Goal: Task Accomplishment & Management: Use online tool/utility

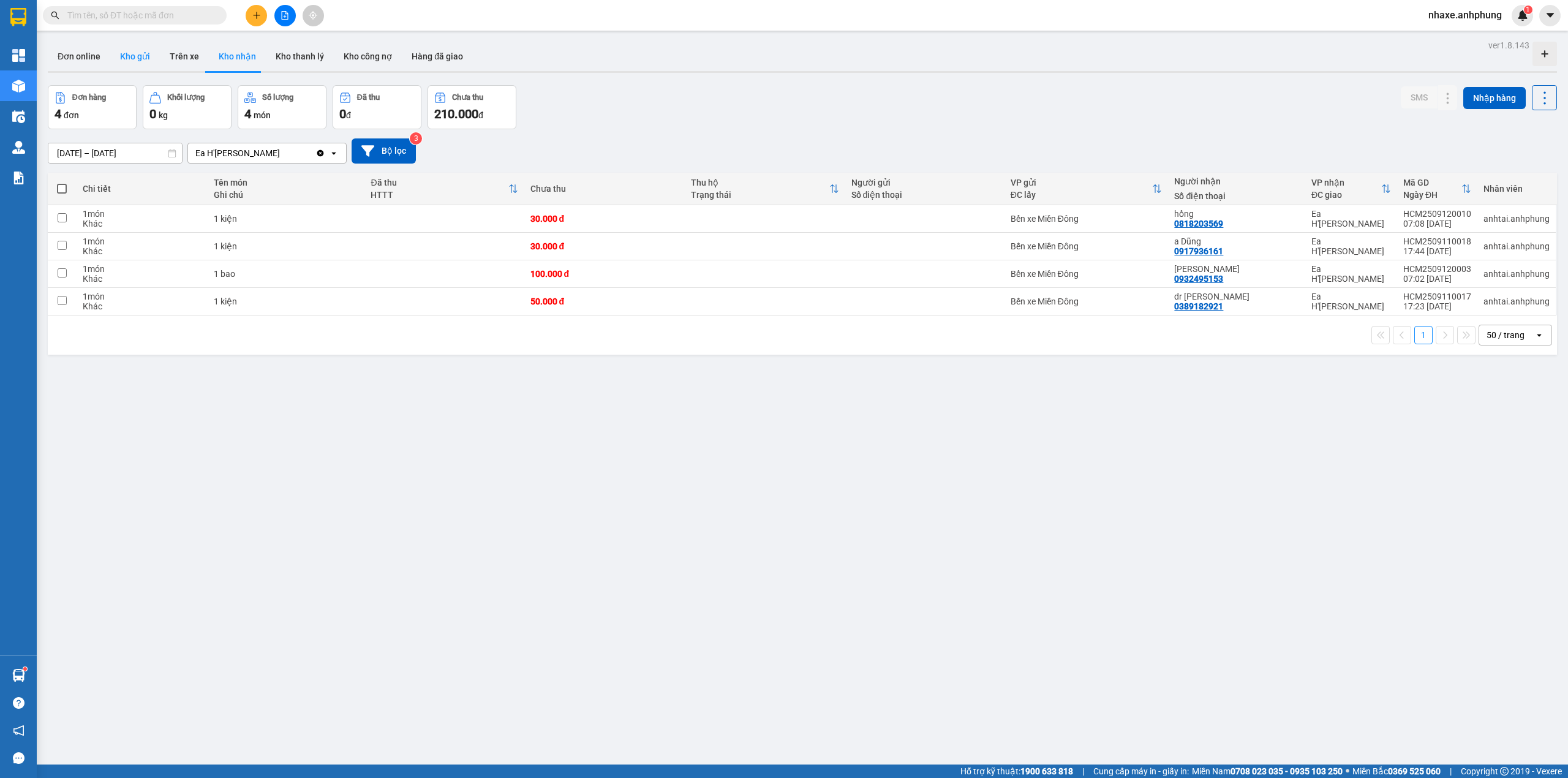
click at [133, 54] on button "Kho gửi" at bounding box center [135, 57] width 49 height 30
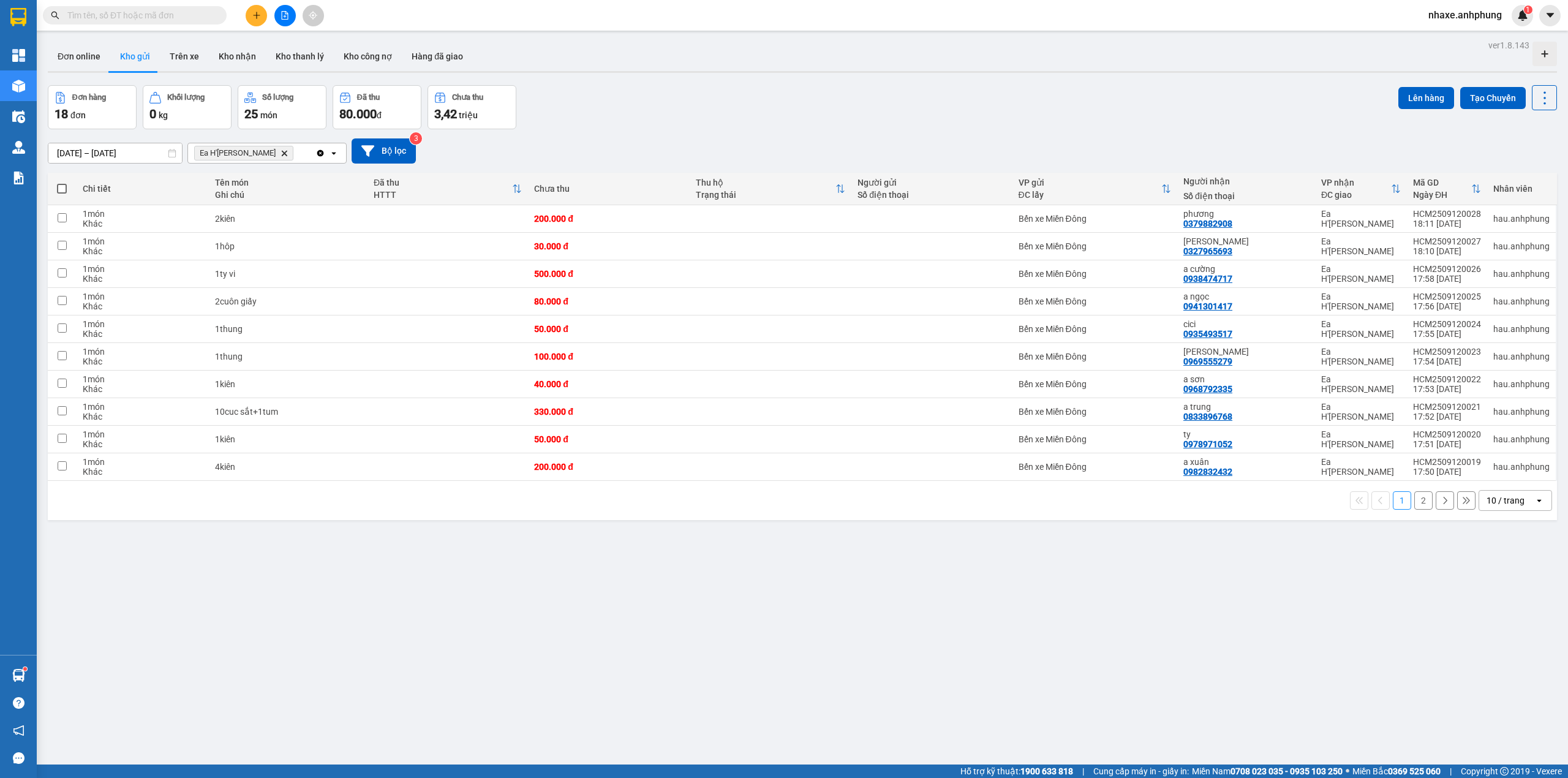
click at [1487, 502] on div "10 / trang" at bounding box center [1505, 500] width 38 height 12
click at [1498, 579] on span "20 / trang" at bounding box center [1496, 573] width 39 height 12
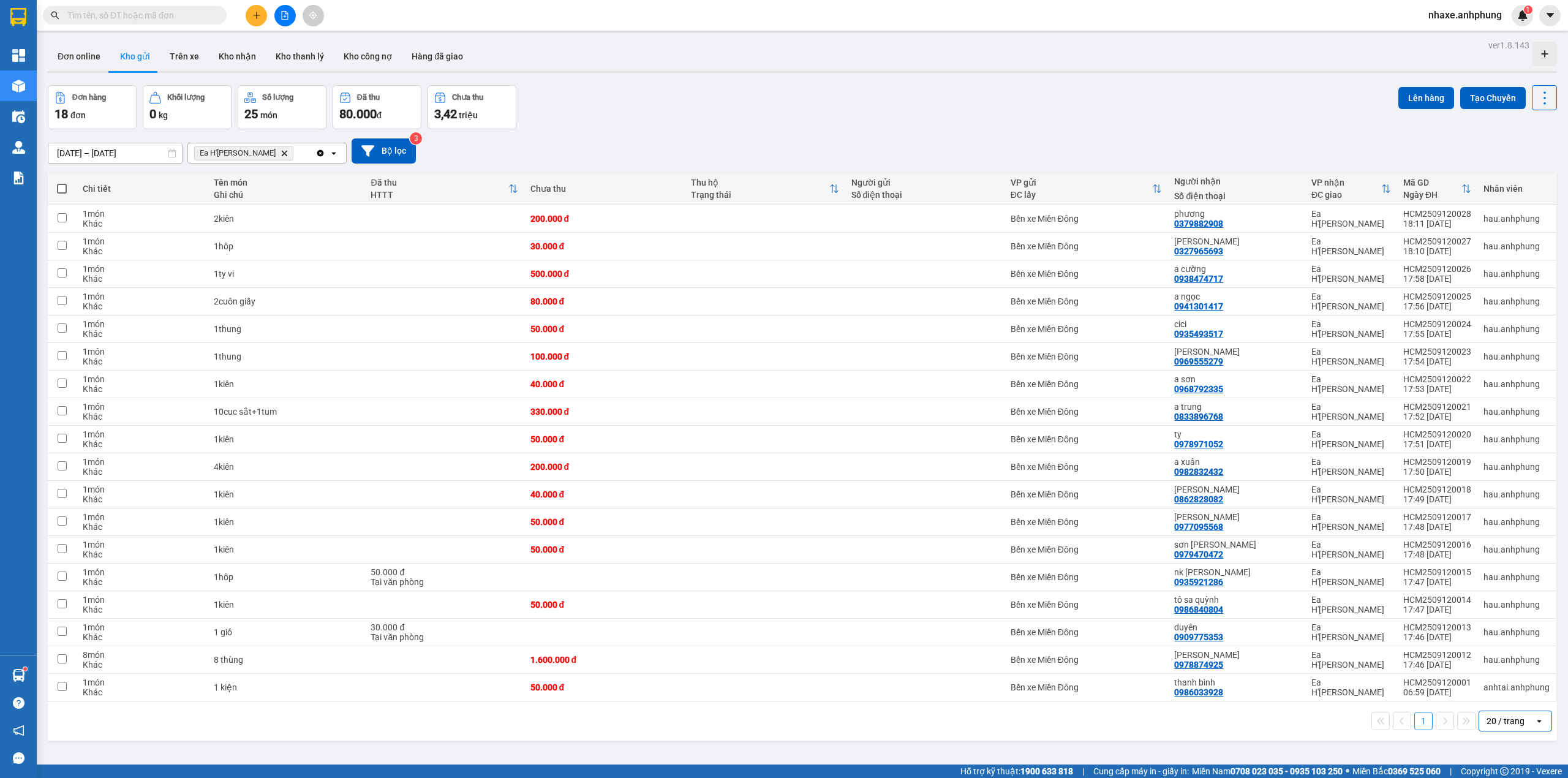
click at [1490, 724] on div "20 / trang" at bounding box center [1505, 720] width 38 height 12
click at [1501, 699] on span "100 / trang" at bounding box center [1499, 698] width 44 height 12
click at [386, 155] on button "Bộ lọc" at bounding box center [383, 151] width 64 height 25
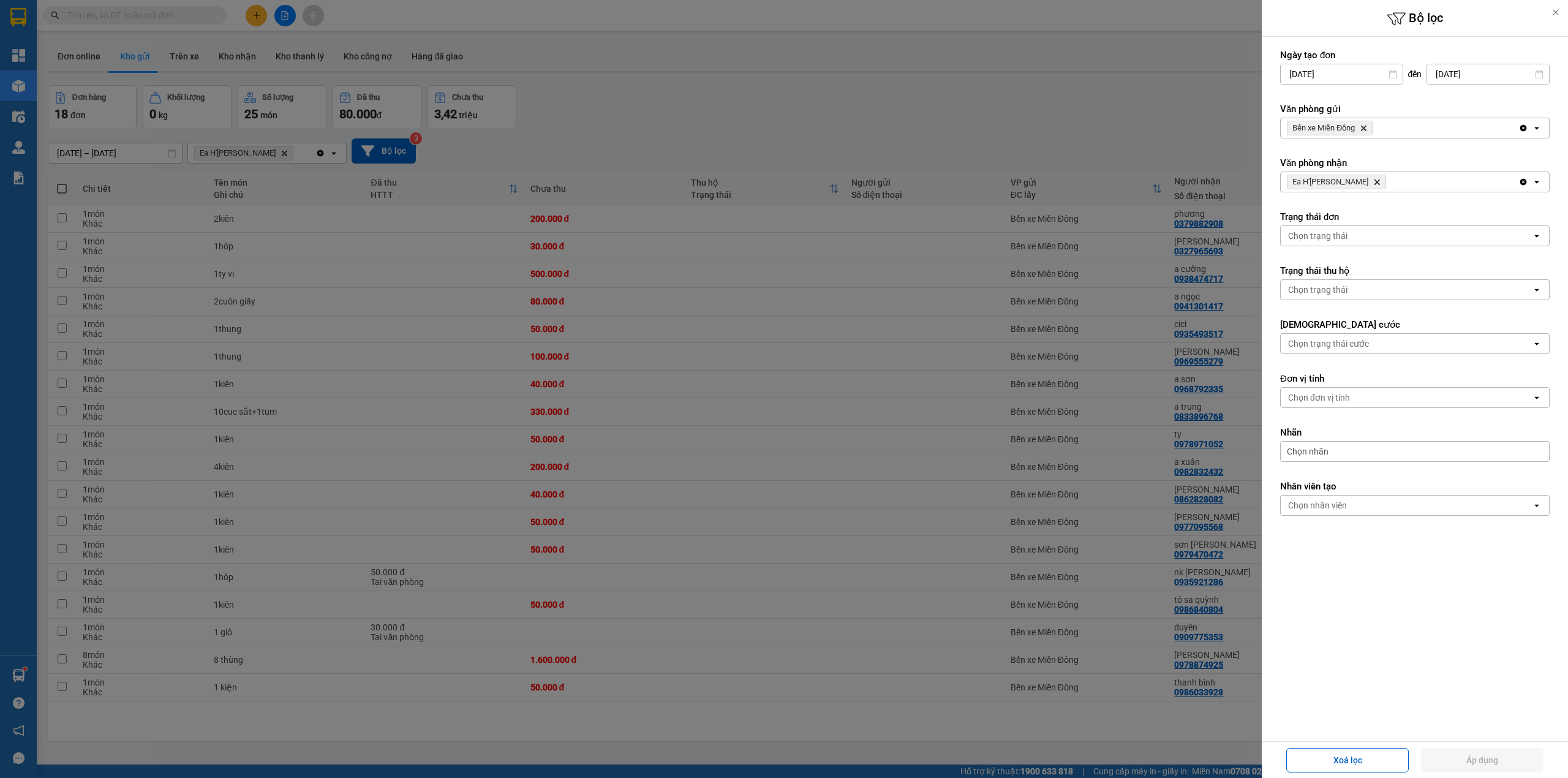
click at [1364, 131] on icon "Bến xe Miền Đông, close by backspace" at bounding box center [1364, 128] width 6 height 6
click at [1364, 131] on div "Chọn văn phòng" at bounding box center [1406, 128] width 251 height 20
click at [1335, 174] on div "Ea H'[PERSON_NAME]" at bounding box center [1415, 177] width 270 height 22
click at [1374, 184] on icon "Delete" at bounding box center [1377, 182] width 7 height 7
click at [1329, 184] on div "Chọn văn phòng" at bounding box center [1320, 182] width 63 height 12
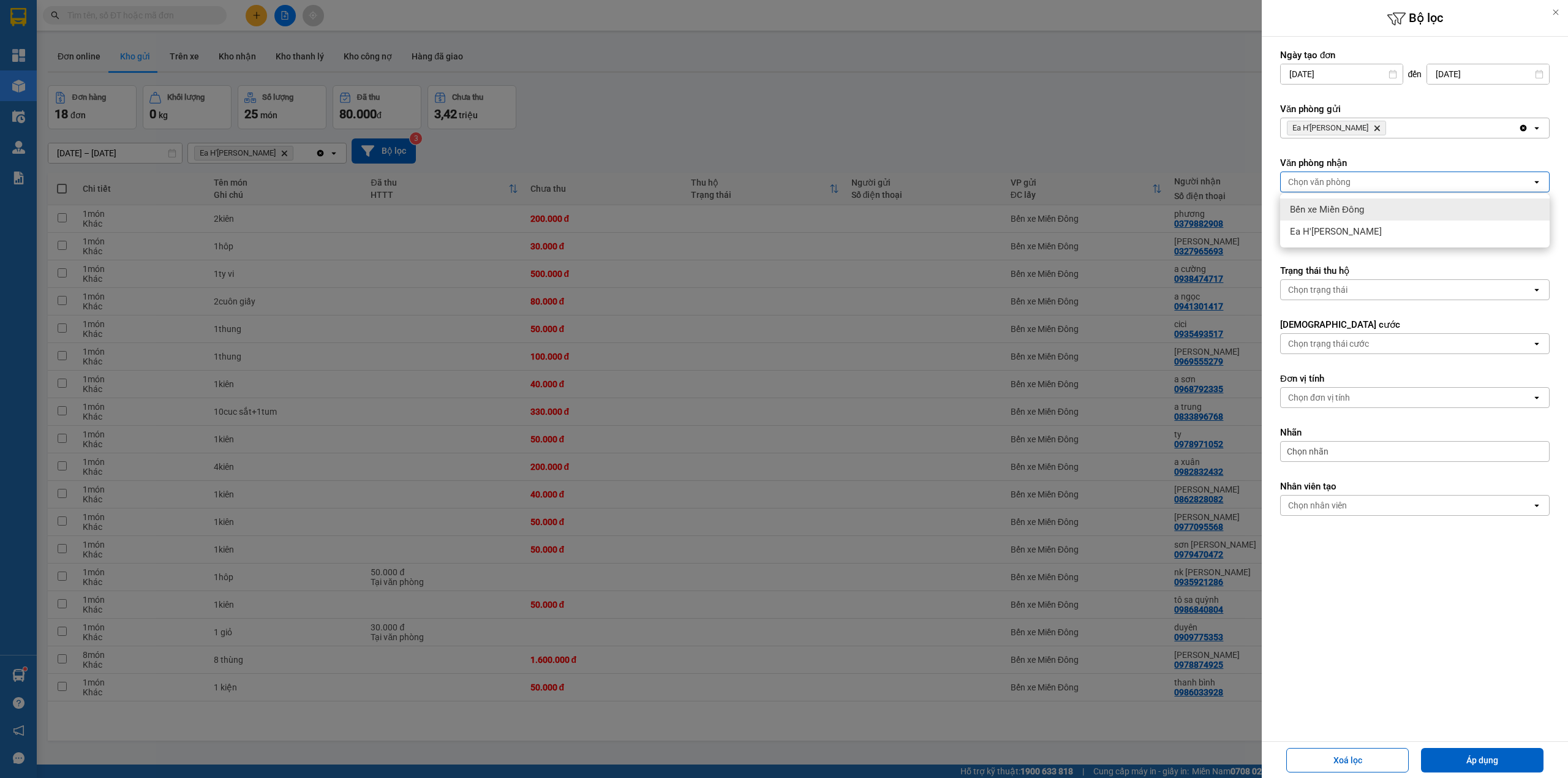
click at [1314, 209] on span "Bến xe Miền Đông" at bounding box center [1327, 209] width 74 height 12
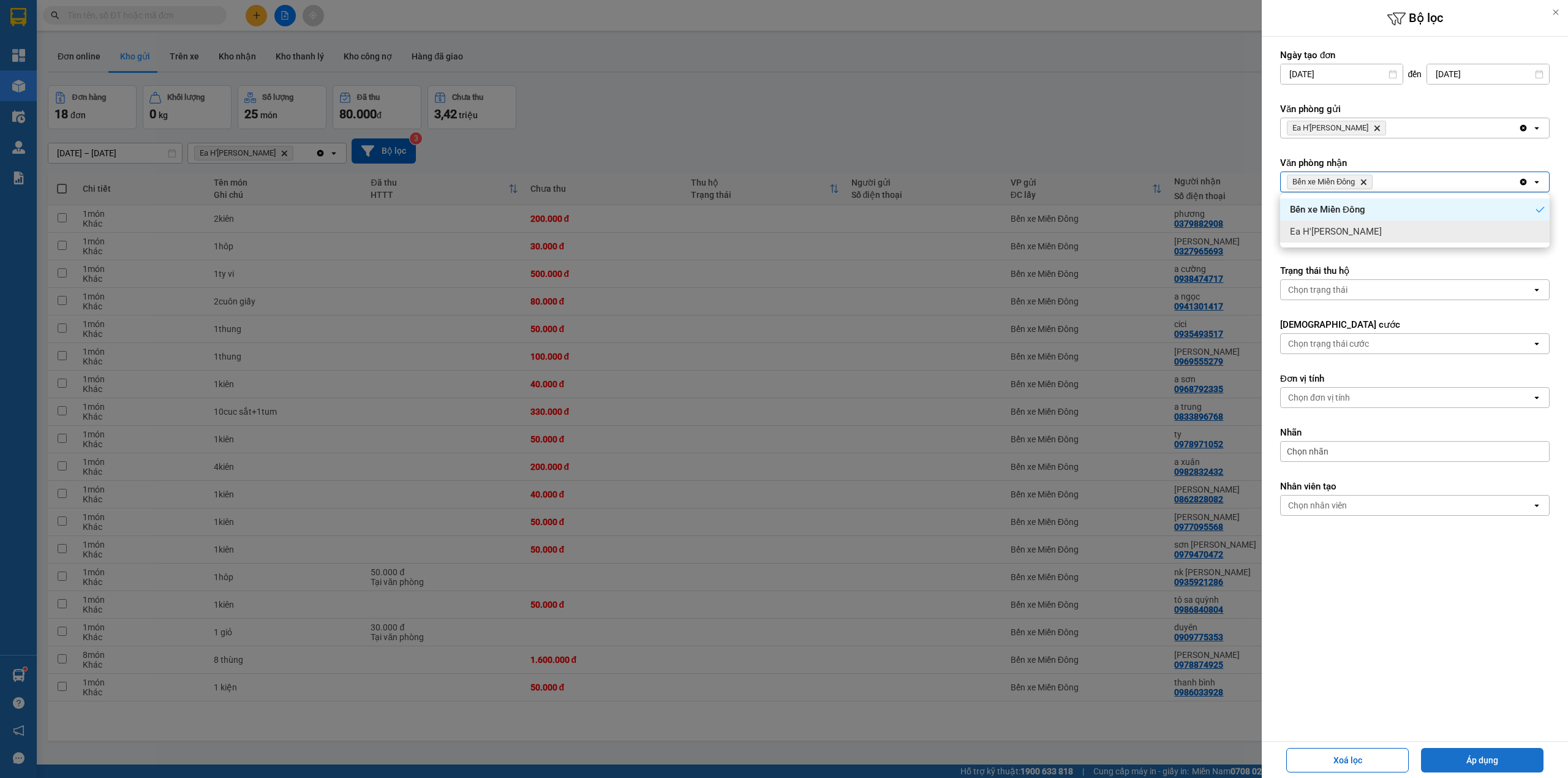
click at [1477, 750] on button "Áp dụng" at bounding box center [1482, 760] width 123 height 25
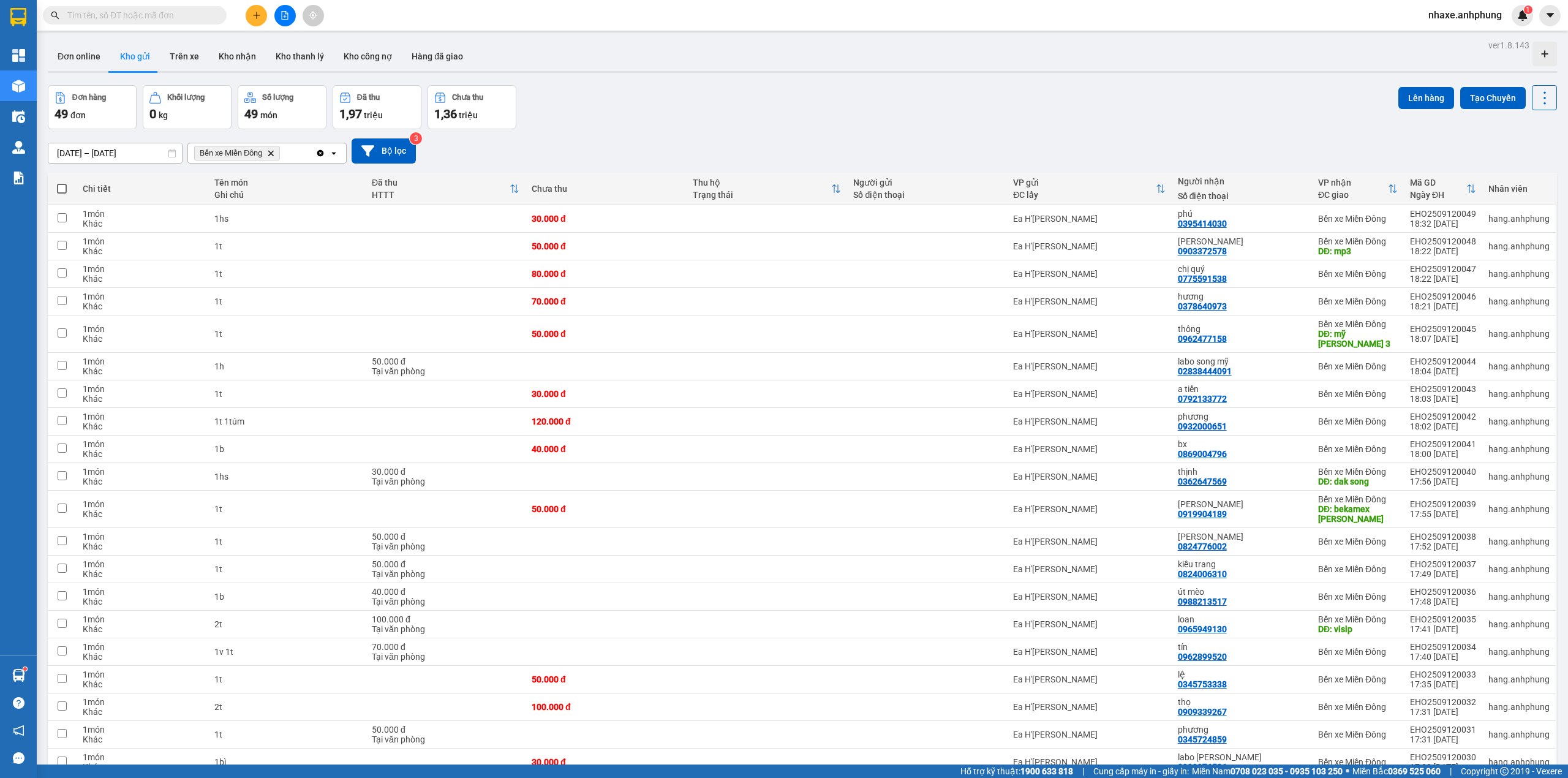
click at [62, 188] on span at bounding box center [62, 188] width 10 height 10
click at [62, 183] on input "checkbox" at bounding box center [62, 183] width 0 height 0
checkbox input "true"
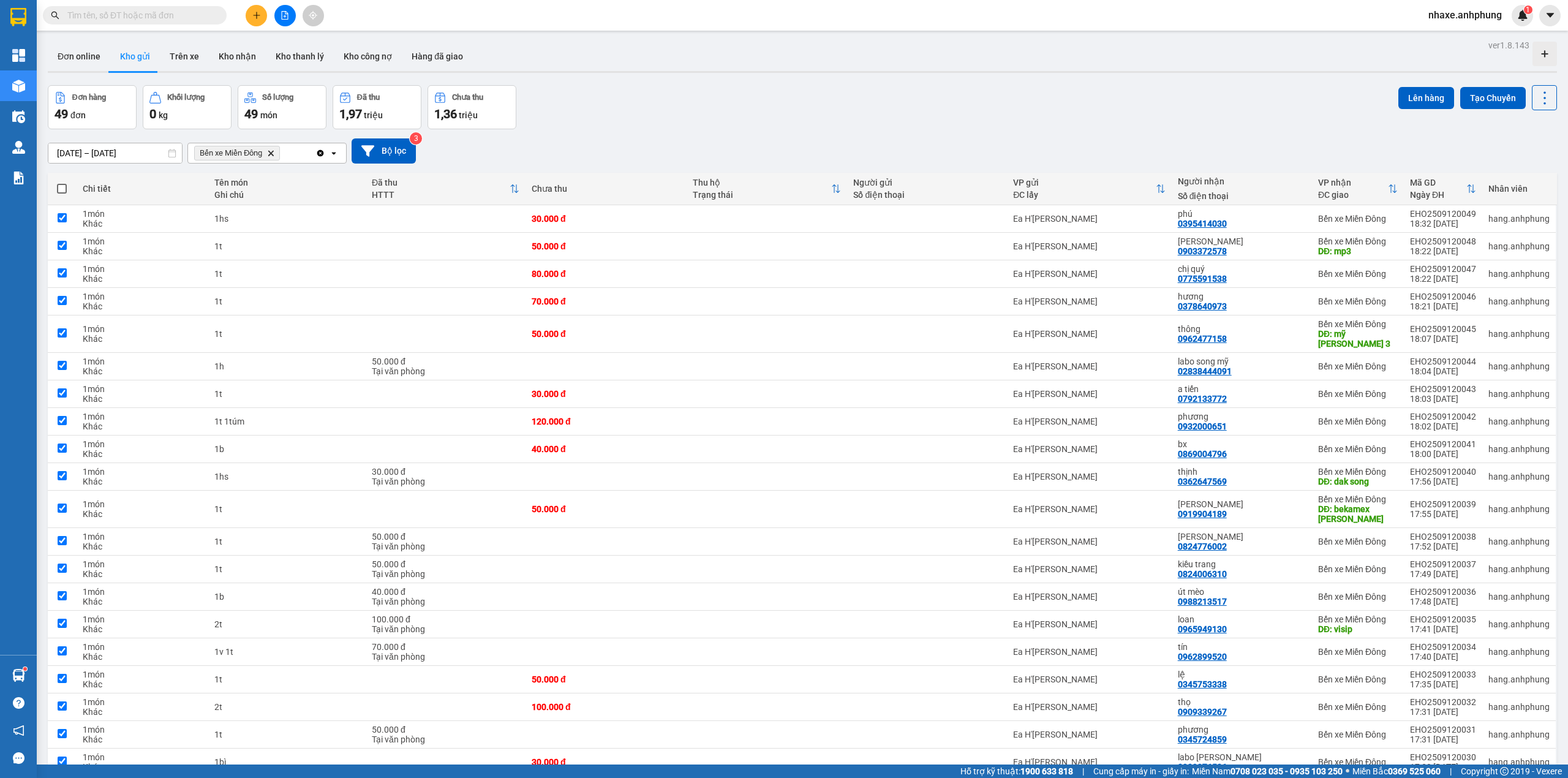
checkbox input "true"
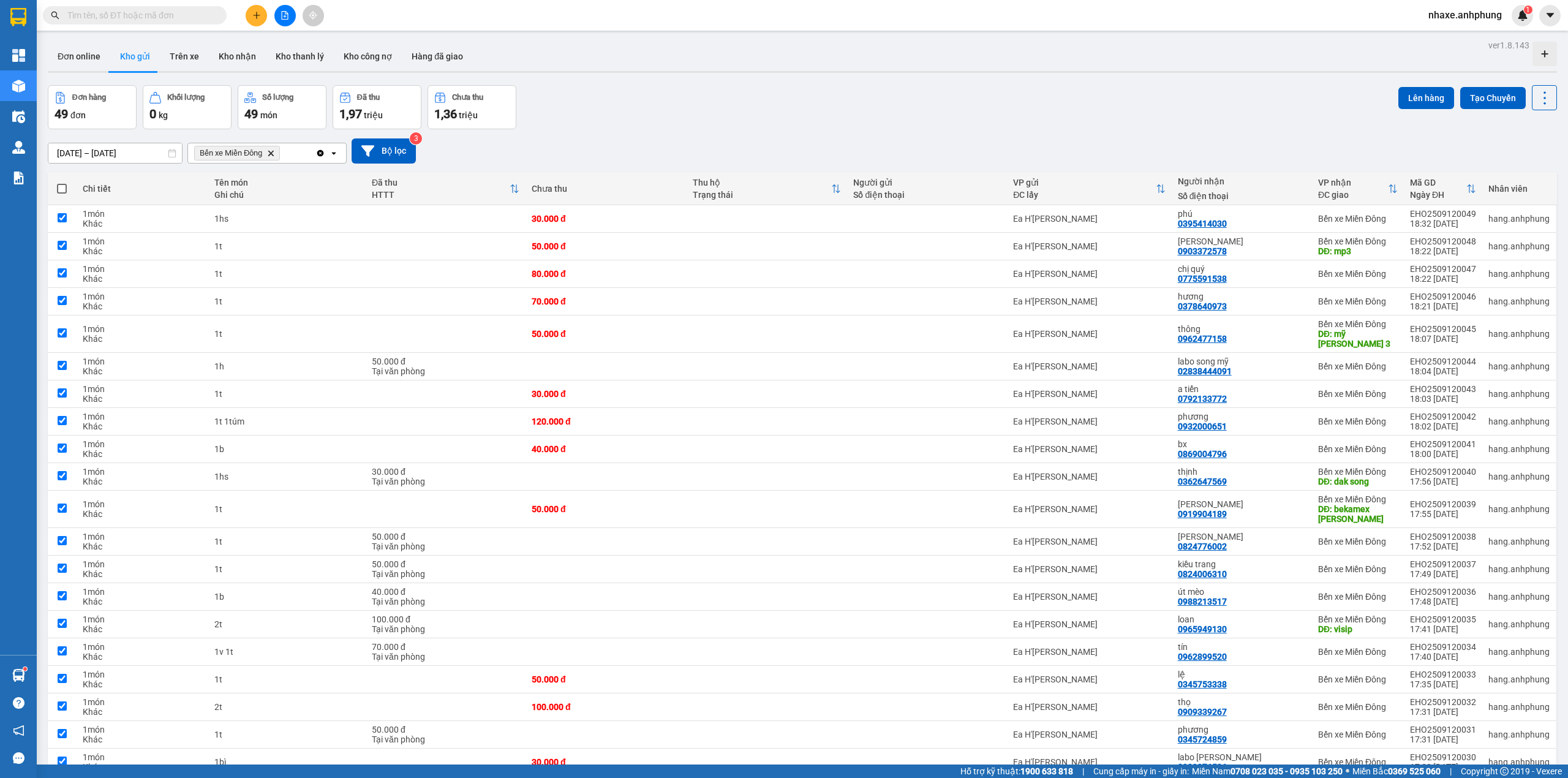
checkbox input "true"
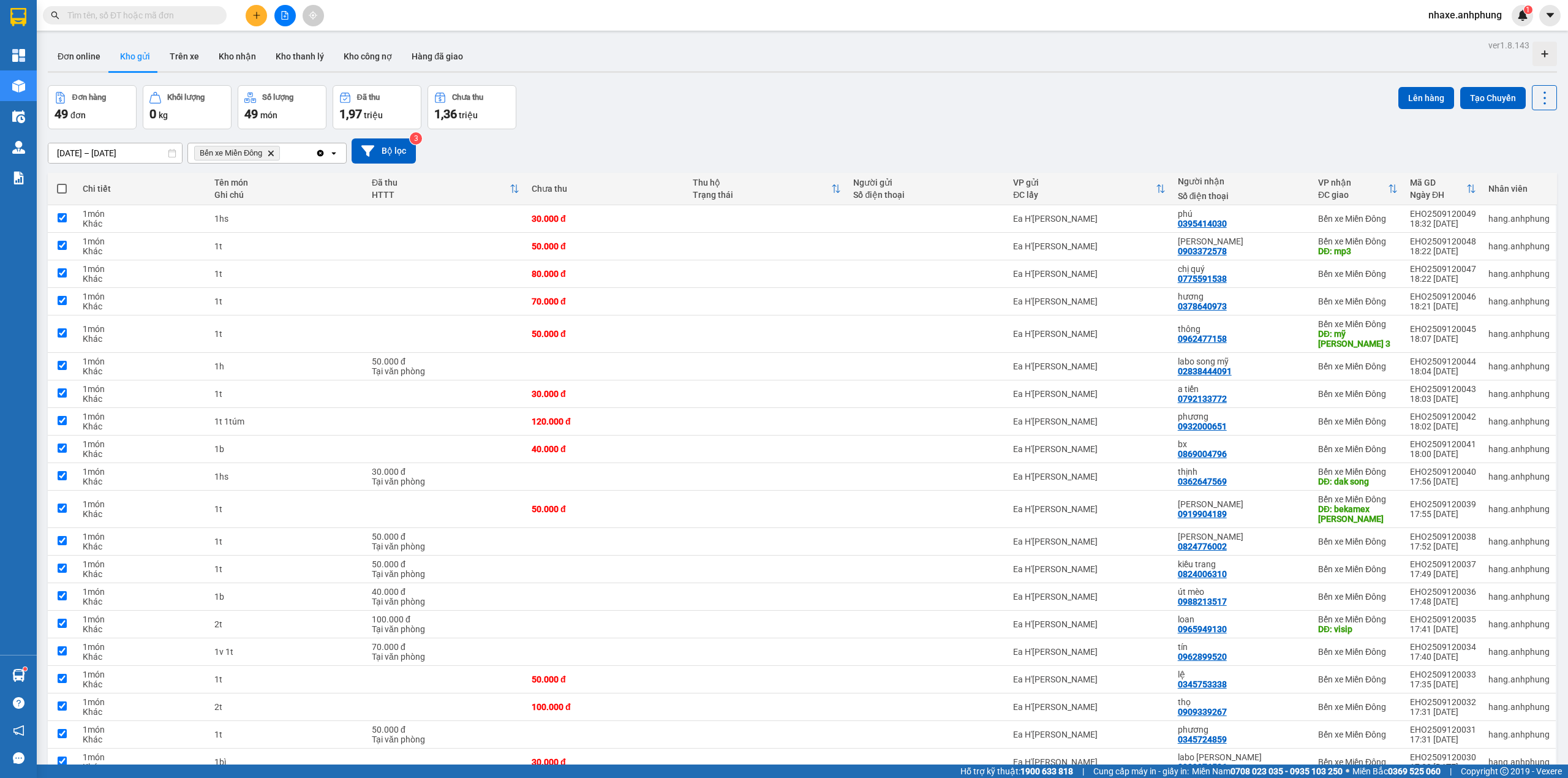
checkbox input "true"
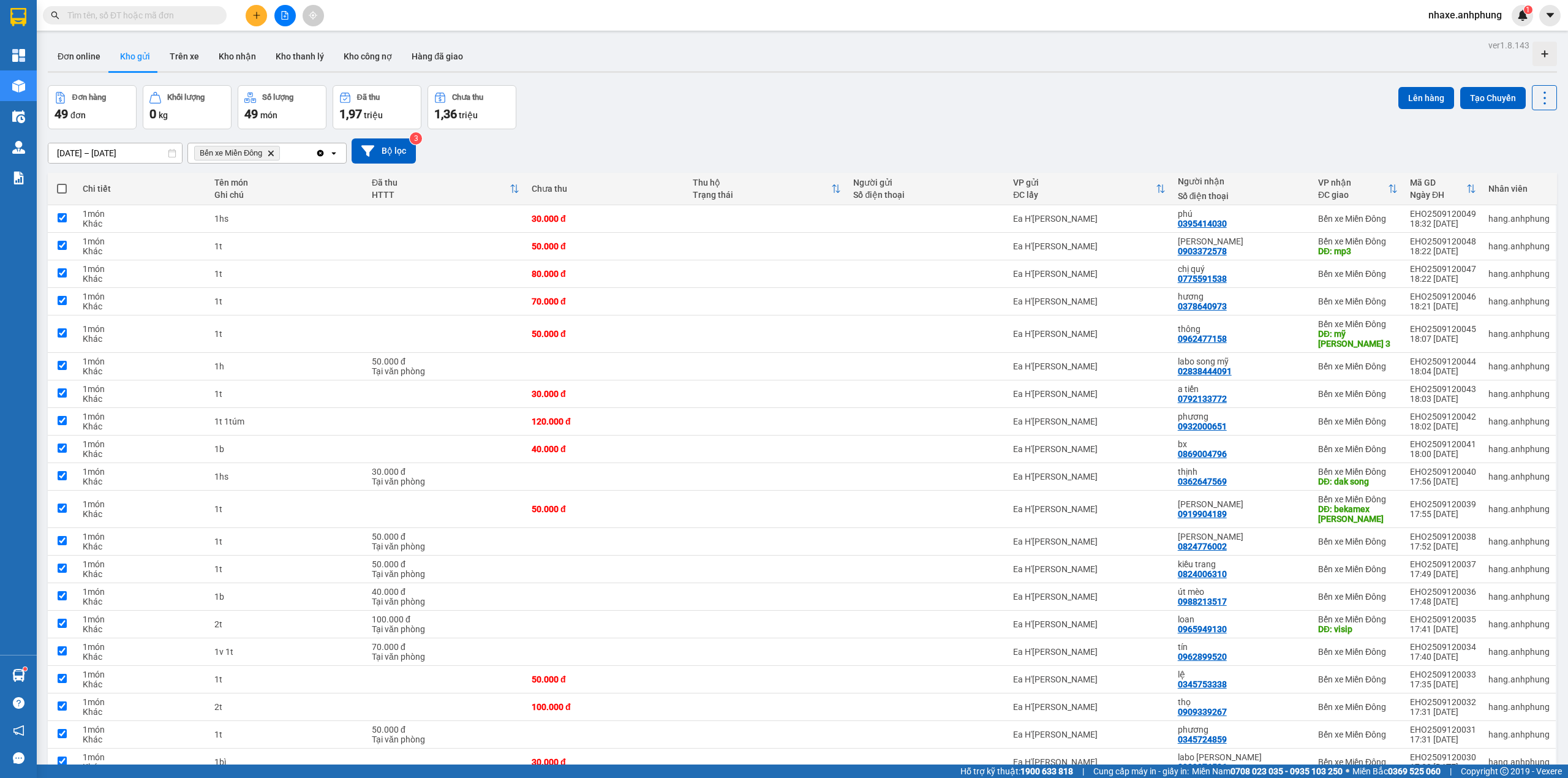
checkbox input "true"
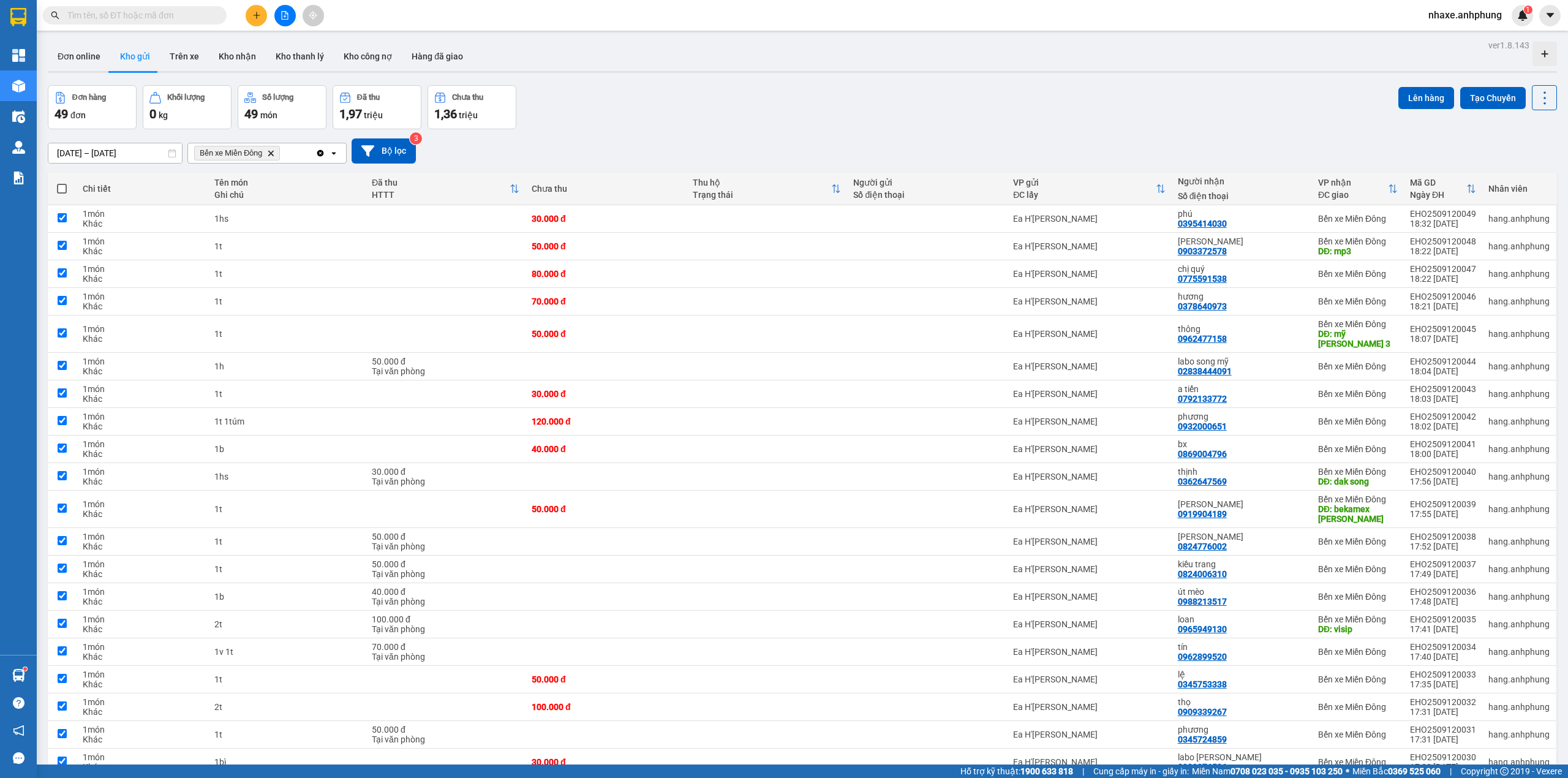
checkbox input "true"
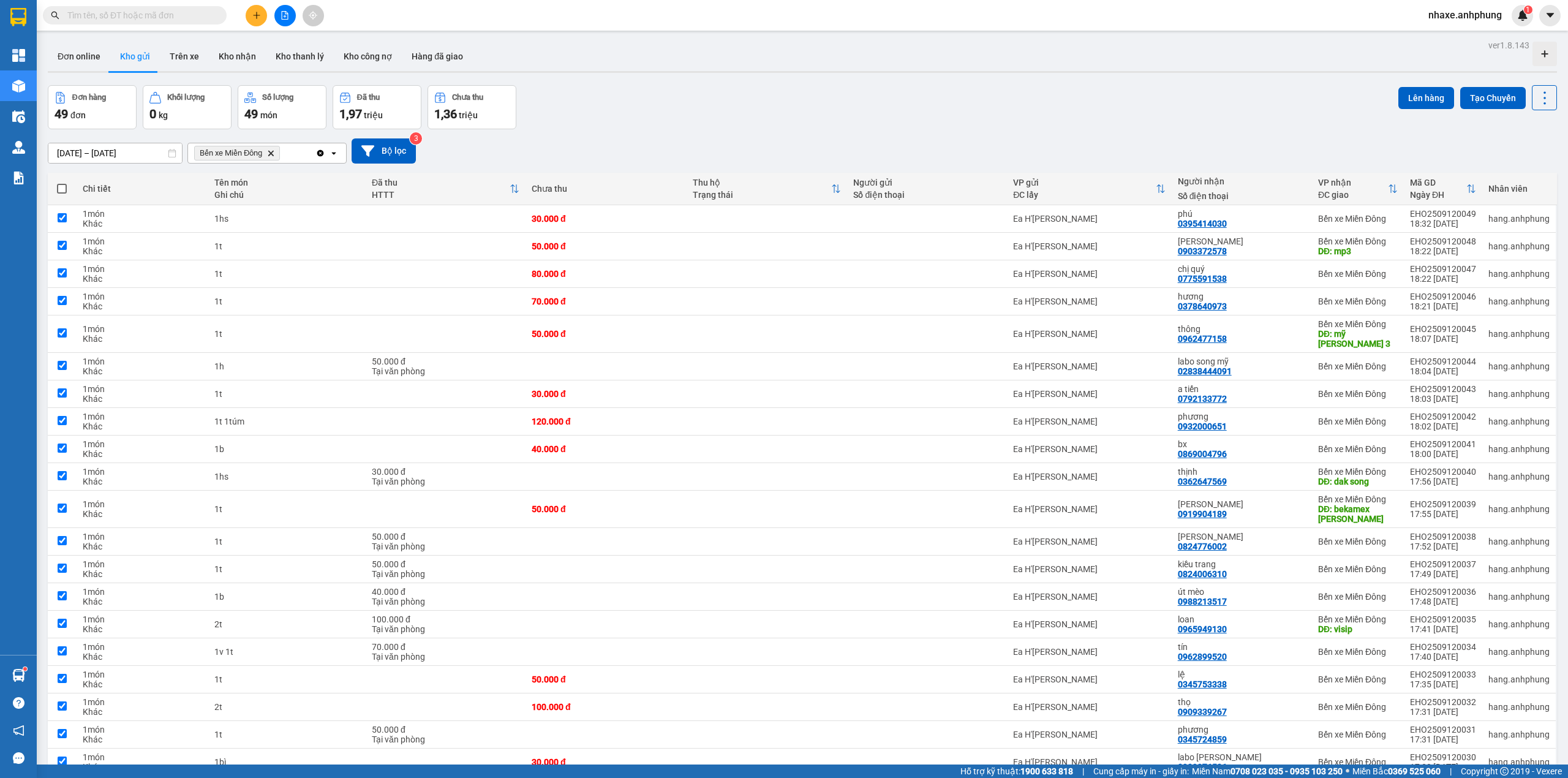
checkbox input "true"
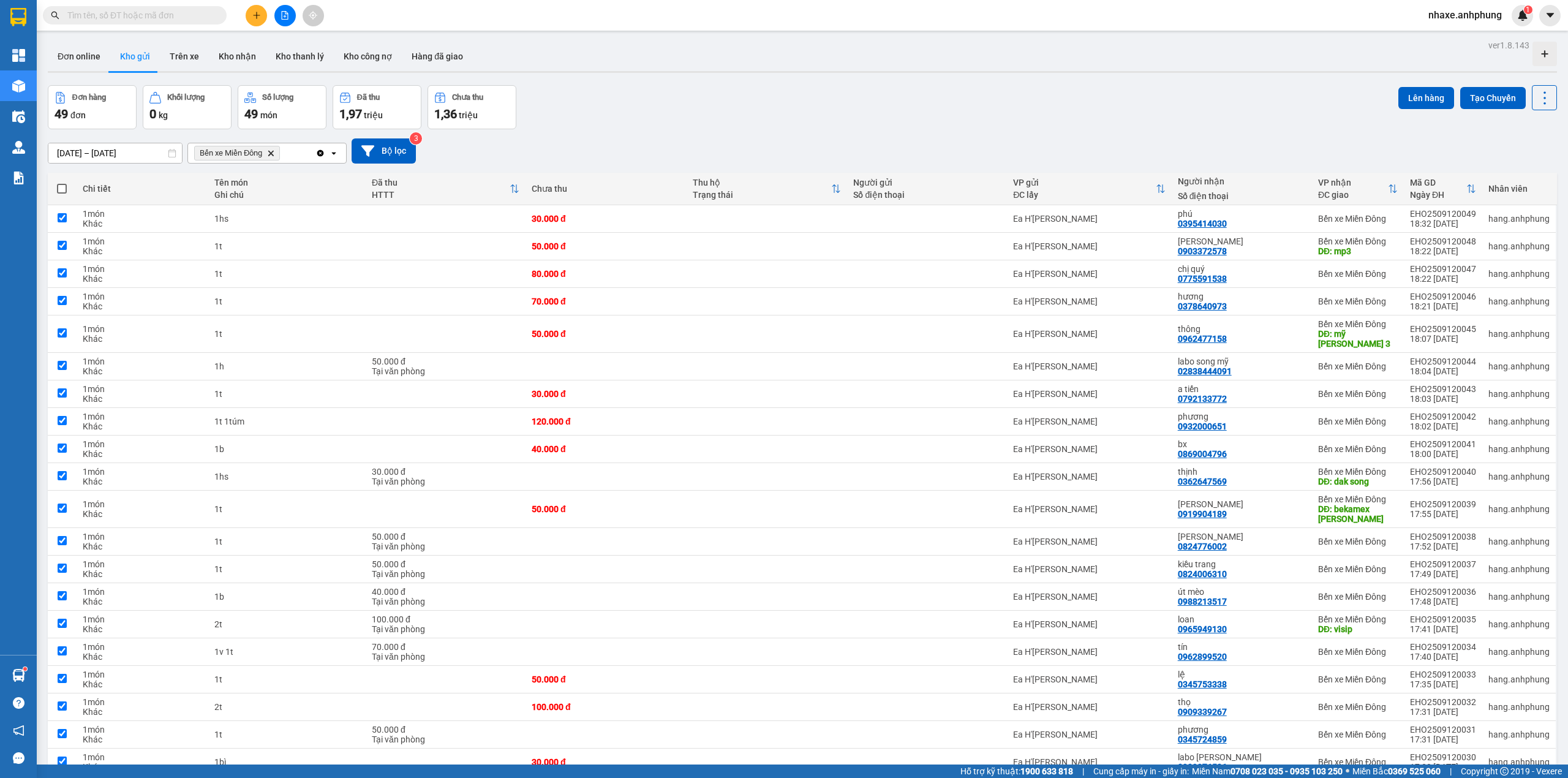
checkbox input "true"
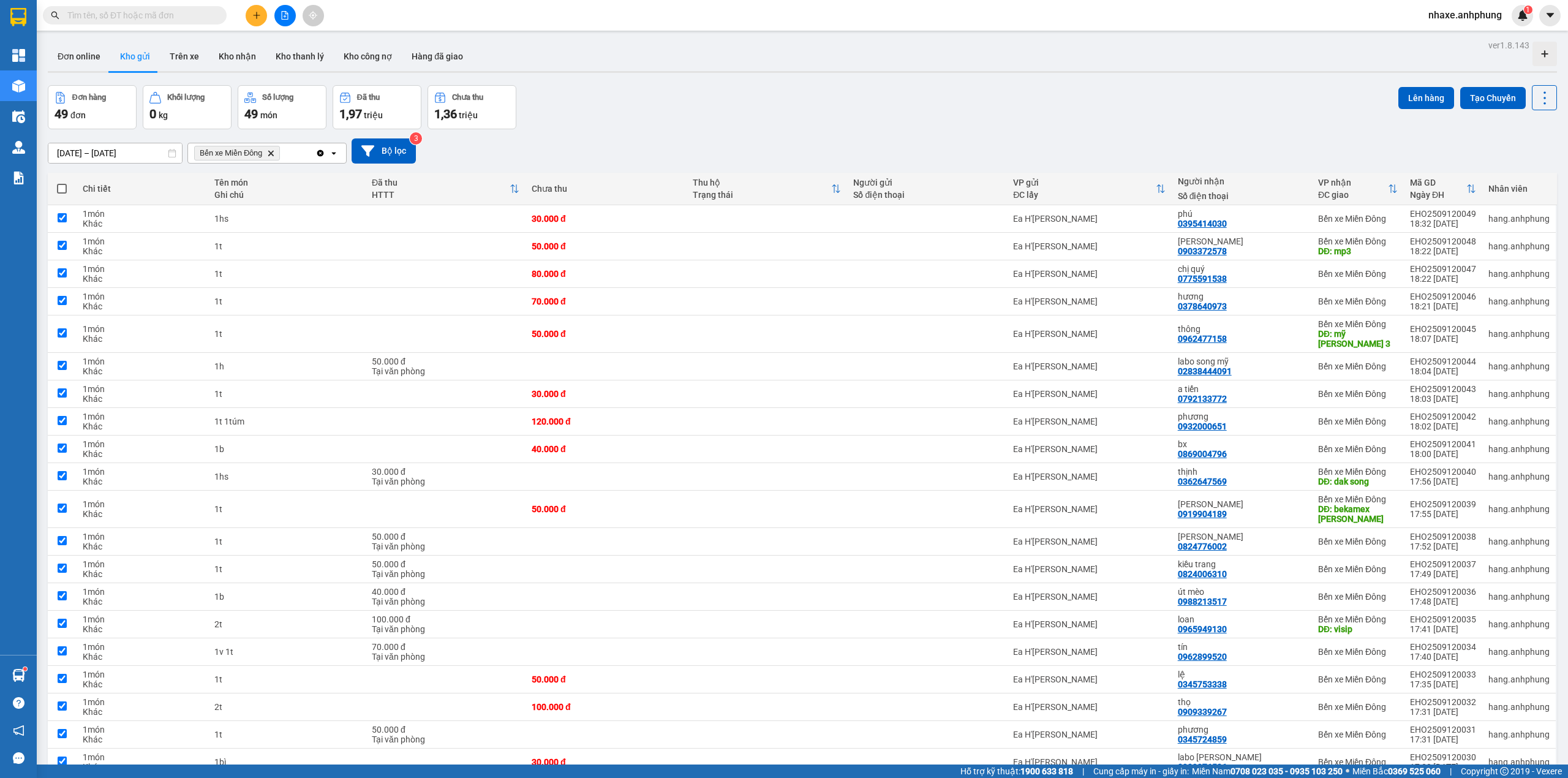
checkbox input "true"
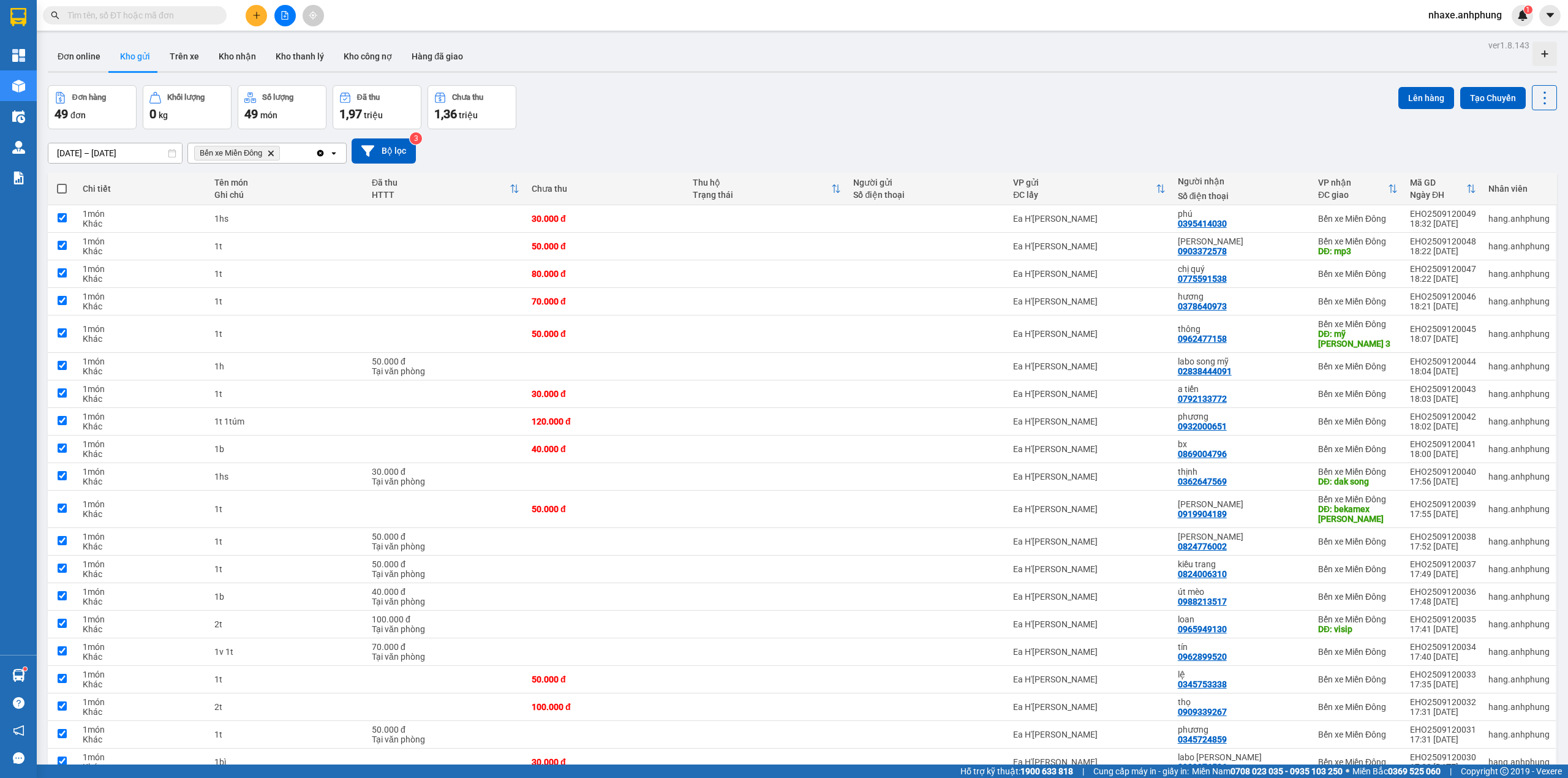
checkbox input "true"
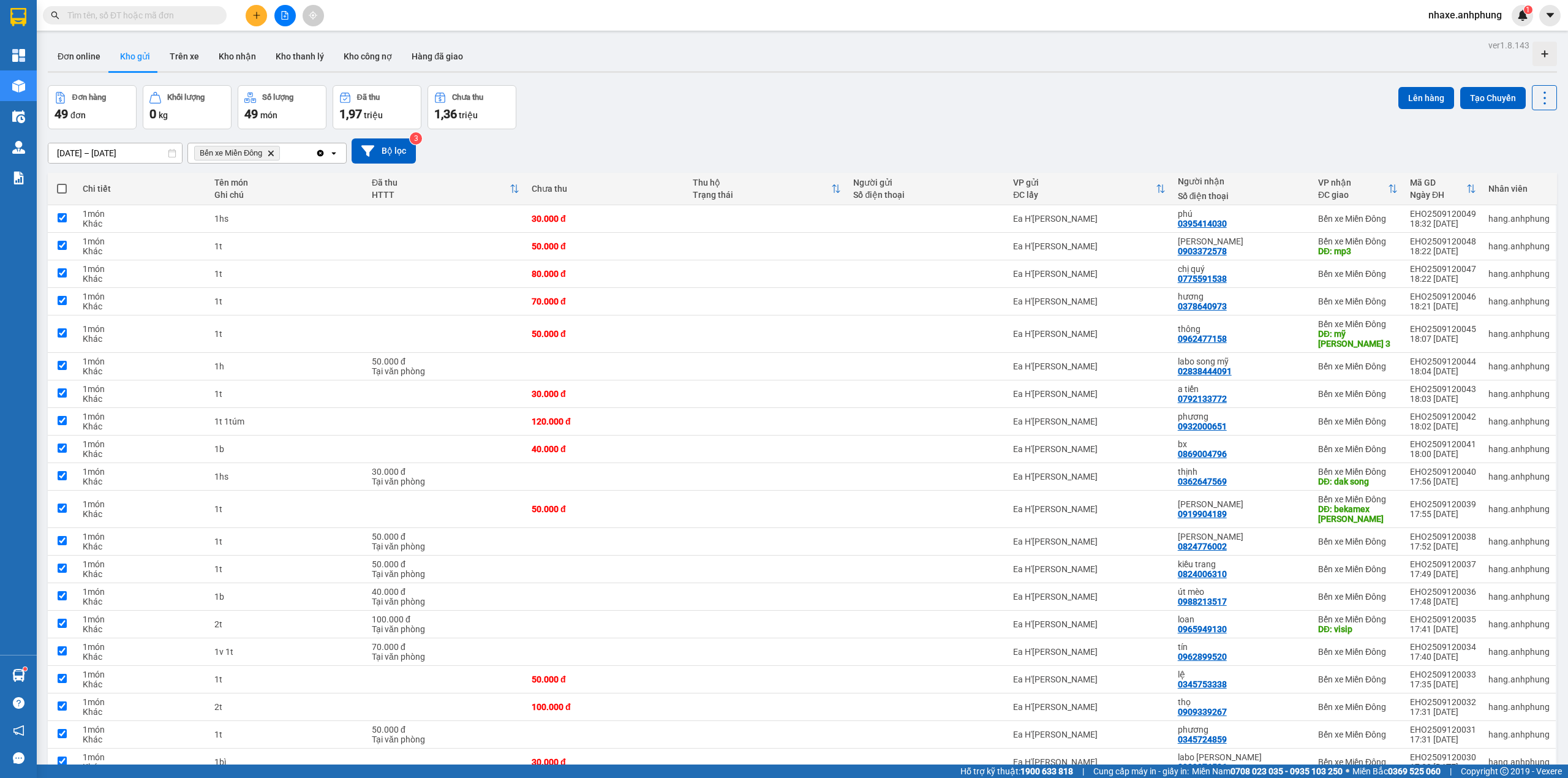
checkbox input "true"
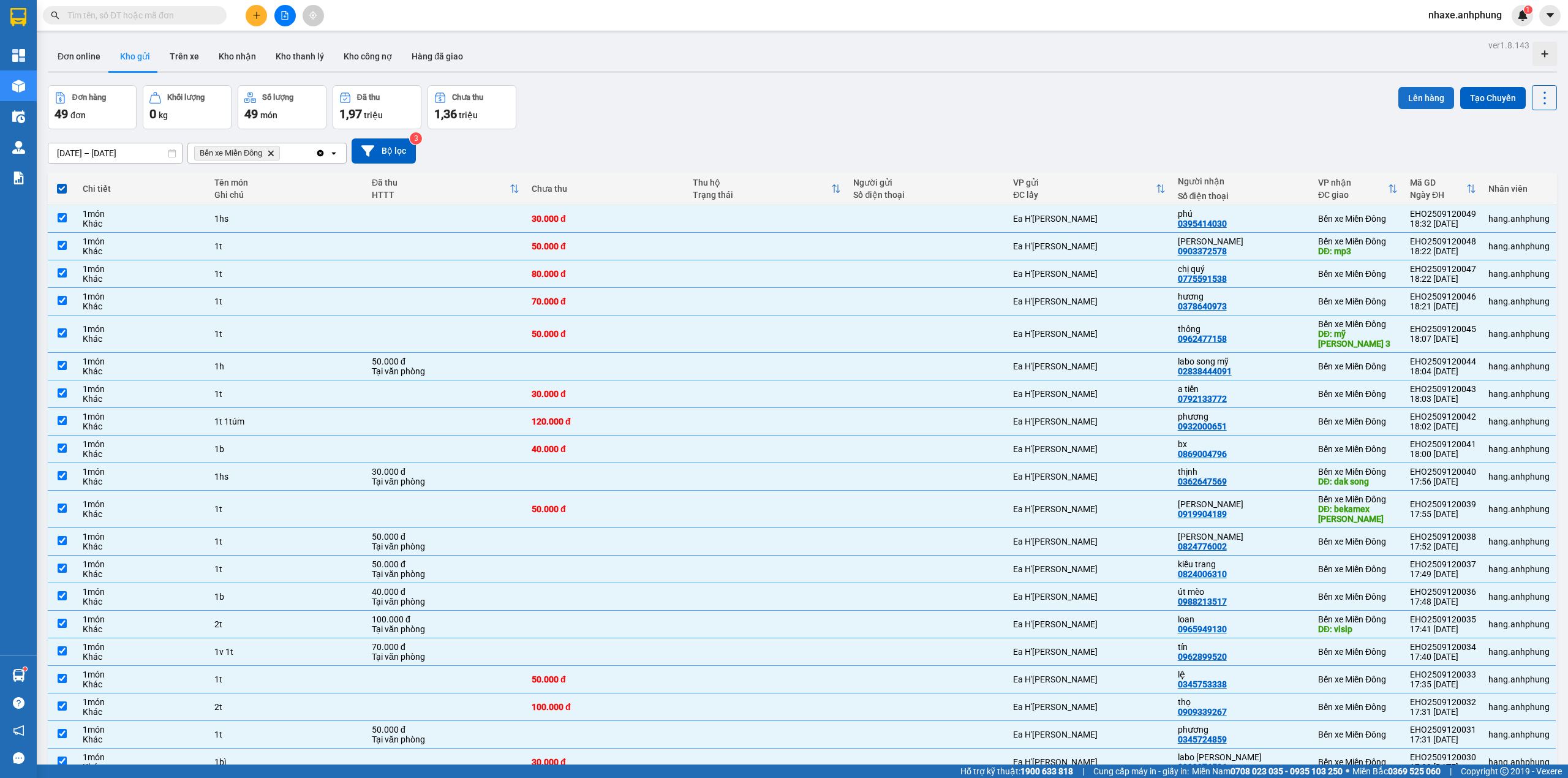
click at [1427, 98] on button "Lên hàng" at bounding box center [1427, 98] width 56 height 22
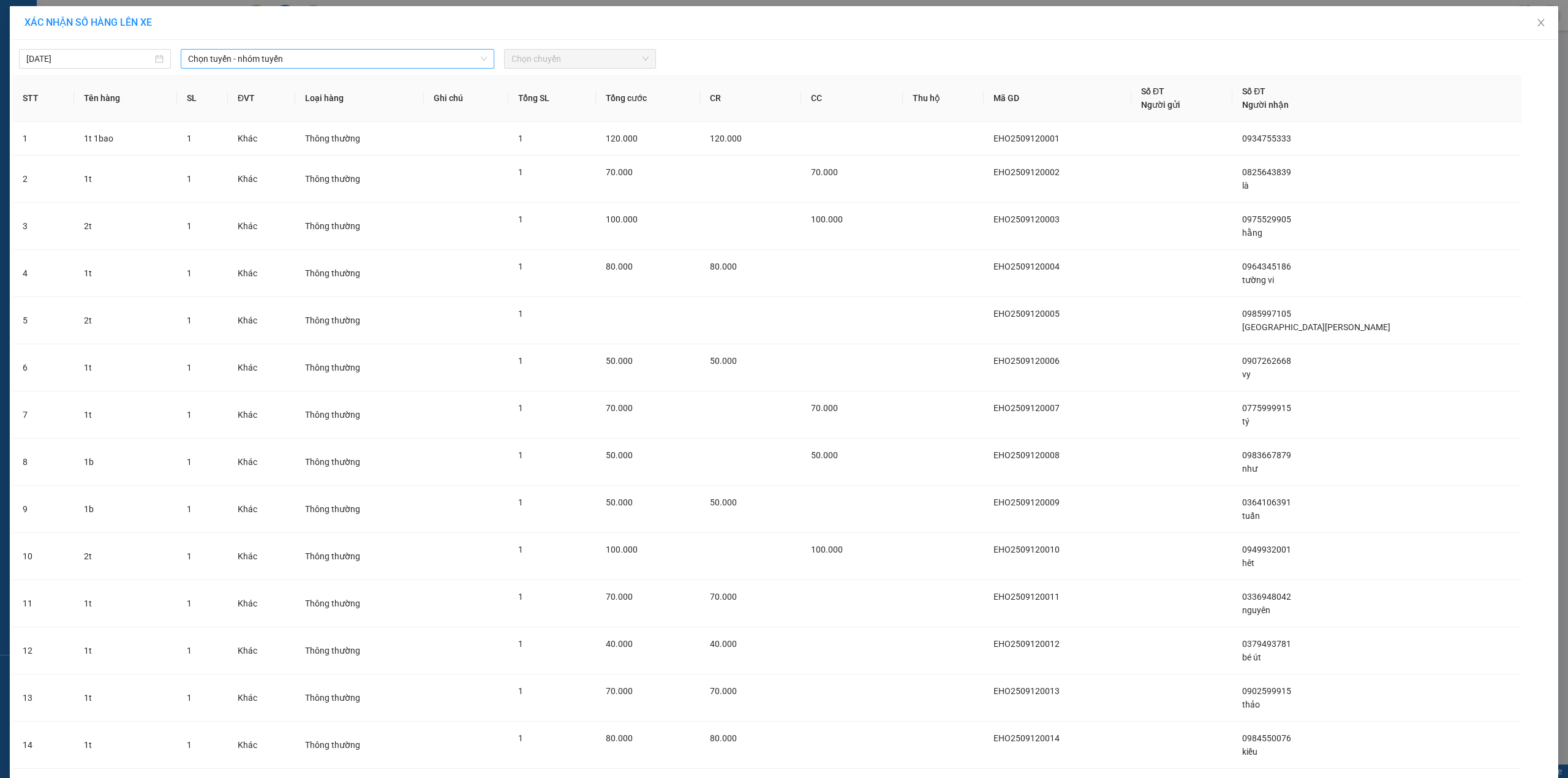
click at [258, 62] on span "Chọn tuyến - nhóm tuyến" at bounding box center [337, 58] width 299 height 18
click at [245, 118] on li "Ea H'[PERSON_NAME] - Hồ [PERSON_NAME]" at bounding box center [336, 123] width 312 height 20
click at [563, 57] on span "Chọn chuyến" at bounding box center [580, 58] width 137 height 18
click at [561, 105] on div "19:00 - 47B-024.68" at bounding box center [554, 103] width 95 height 13
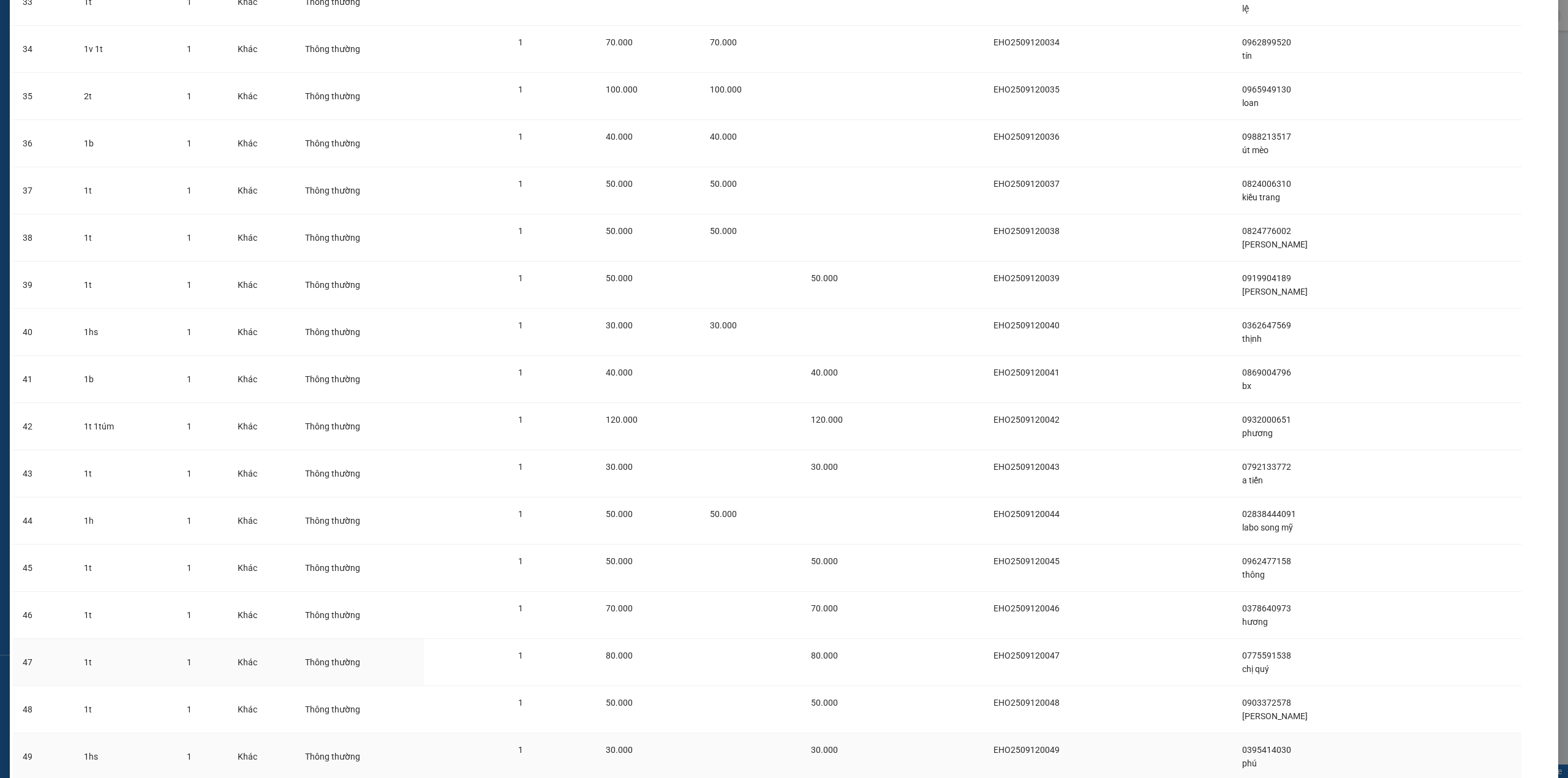
scroll to position [1735, 0]
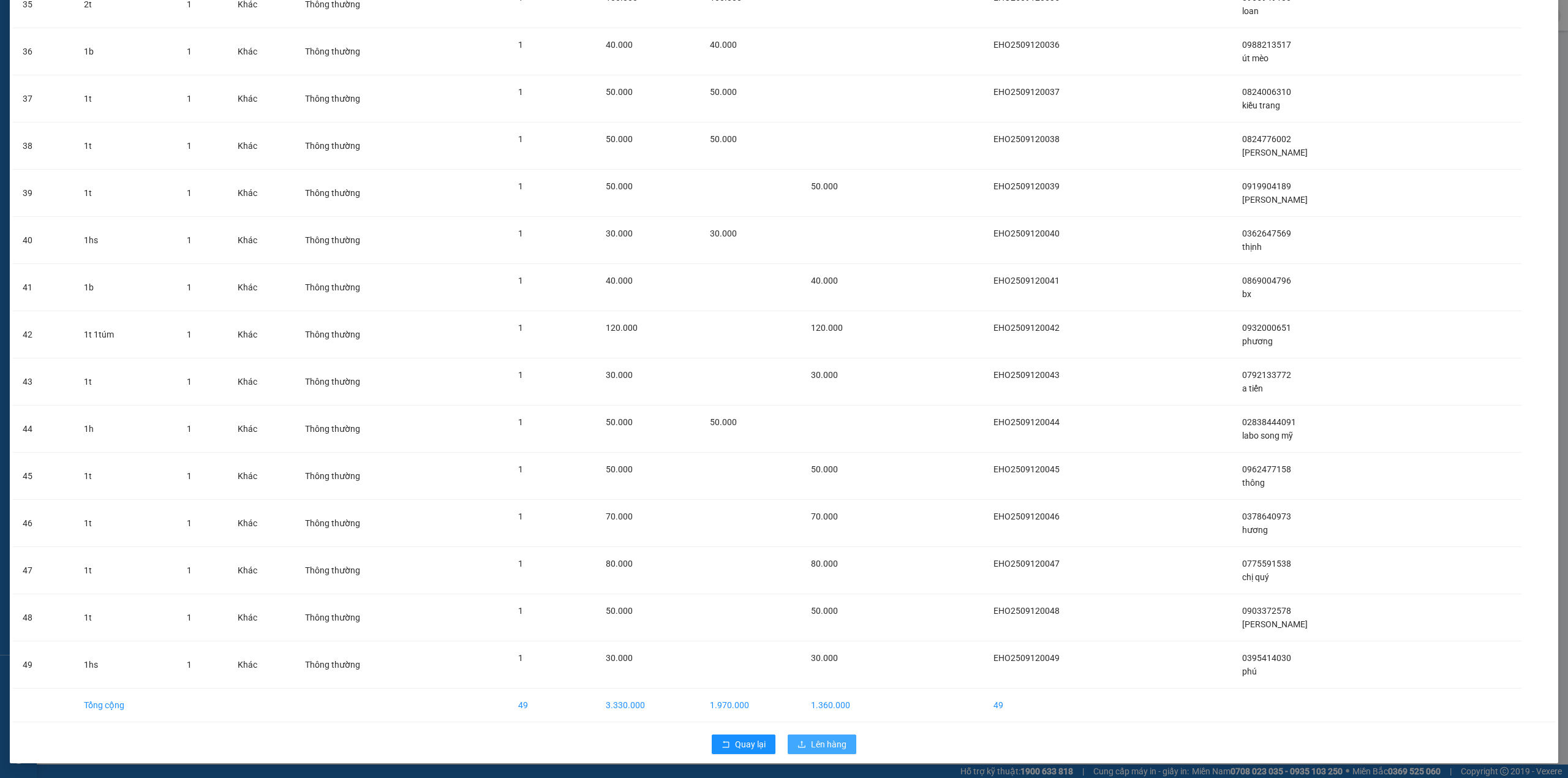
click at [814, 740] on span "Lên hàng" at bounding box center [828, 744] width 35 height 13
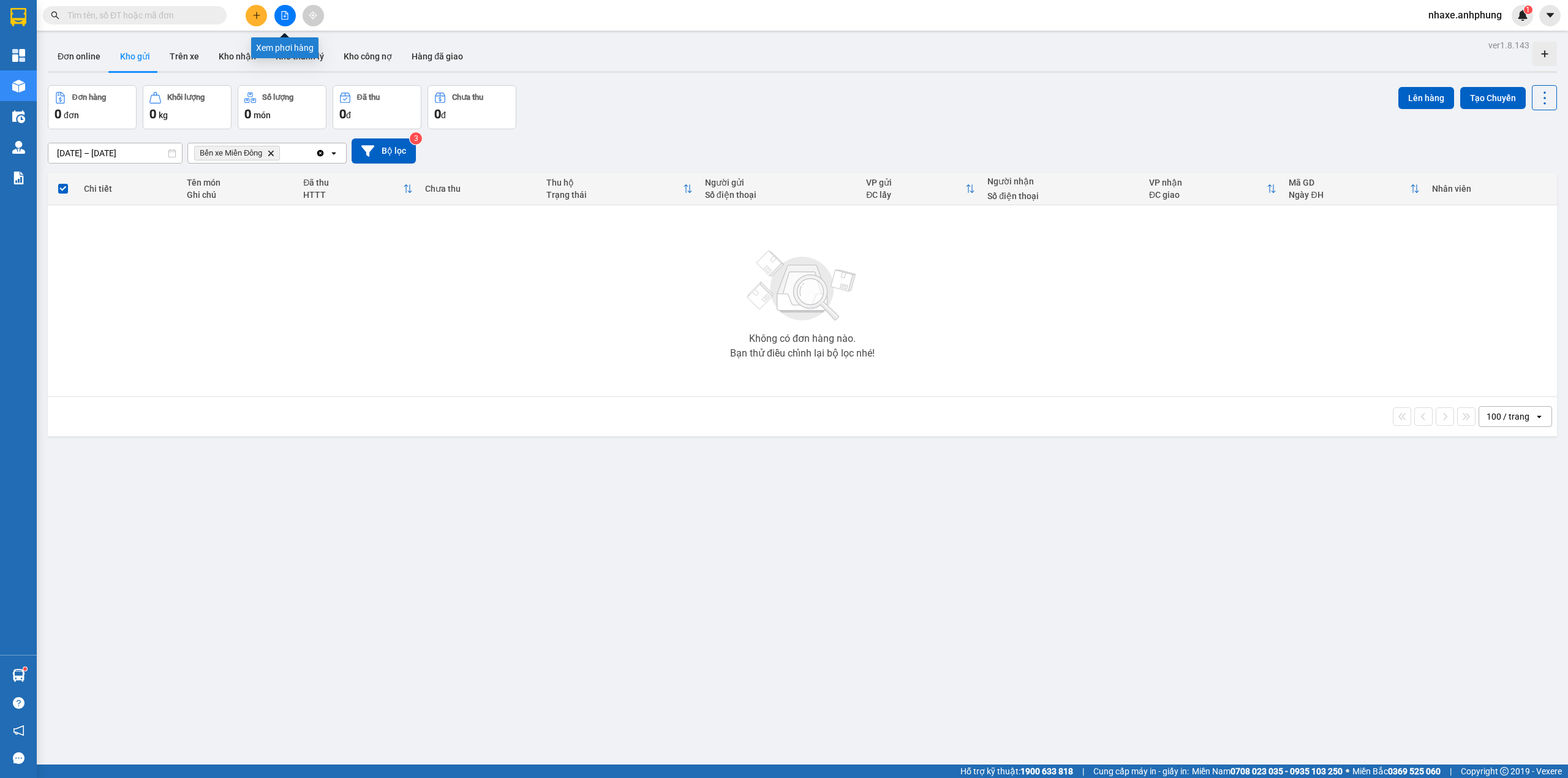
click at [287, 15] on icon "file-add" at bounding box center [285, 15] width 8 height 8
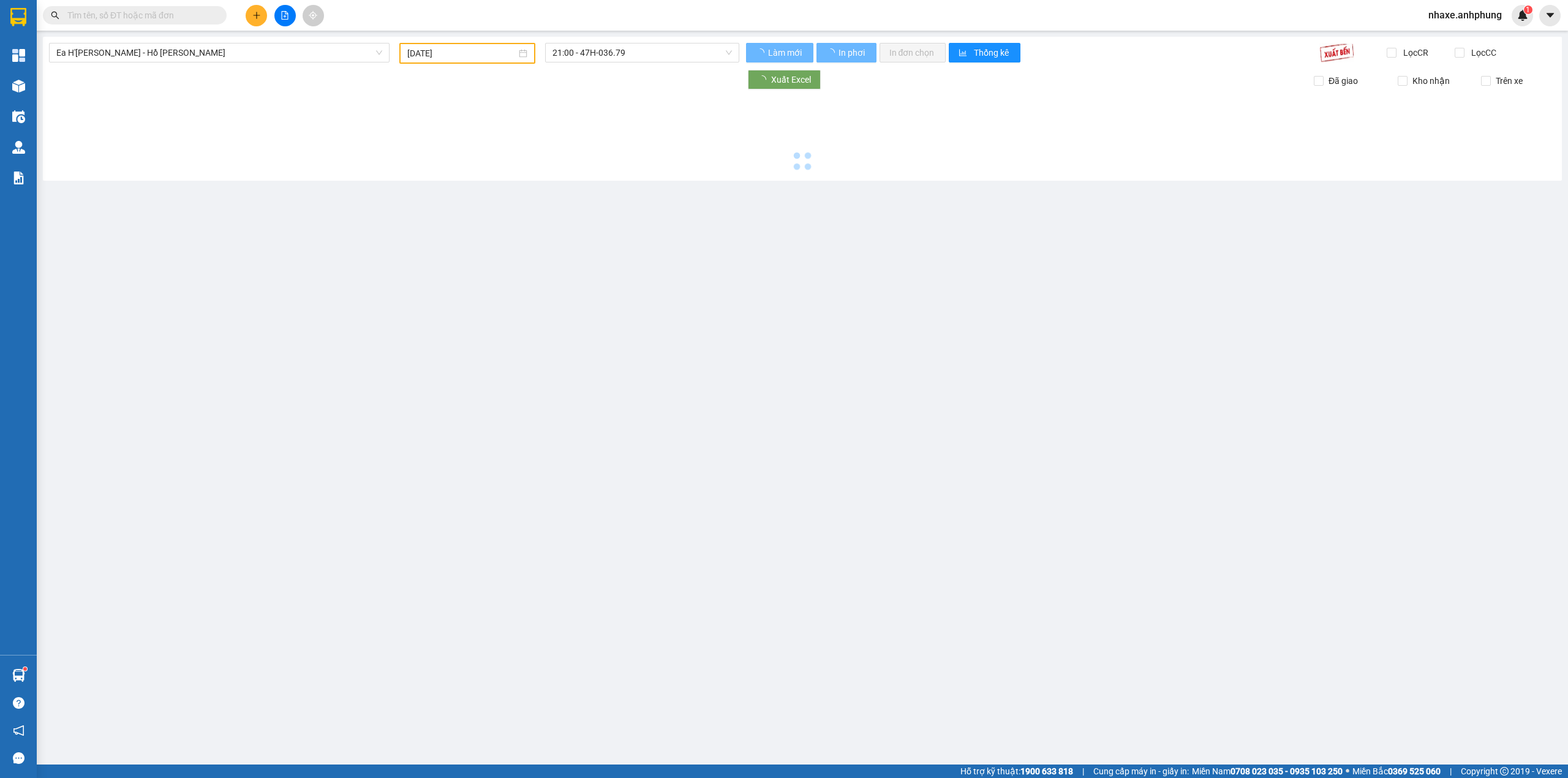
type input "[DATE]"
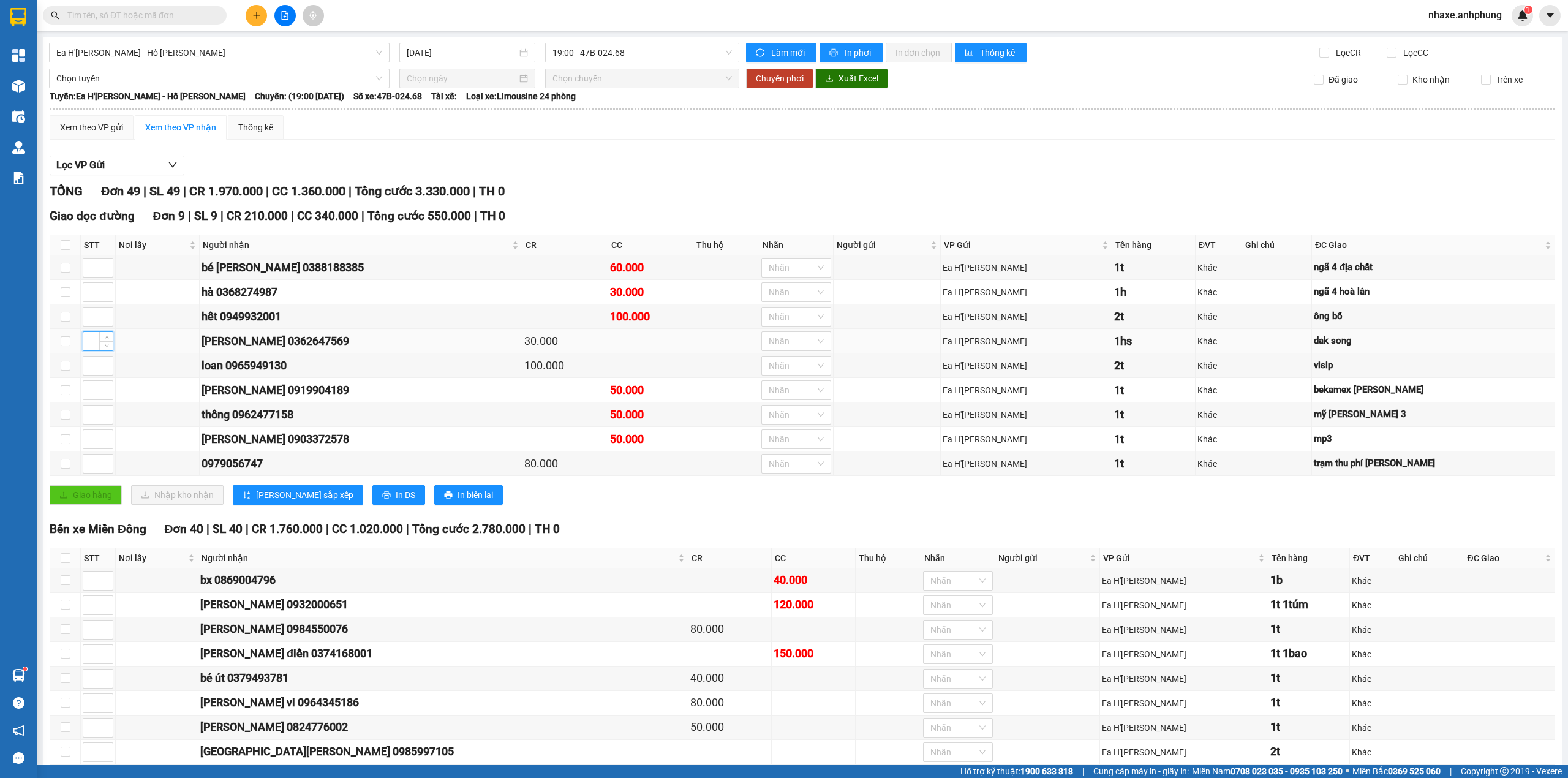
click at [95, 344] on input at bounding box center [98, 341] width 30 height 18
type input "1"
click at [87, 395] on input at bounding box center [98, 390] width 30 height 18
type input "2"
click at [89, 424] on input at bounding box center [98, 414] width 30 height 18
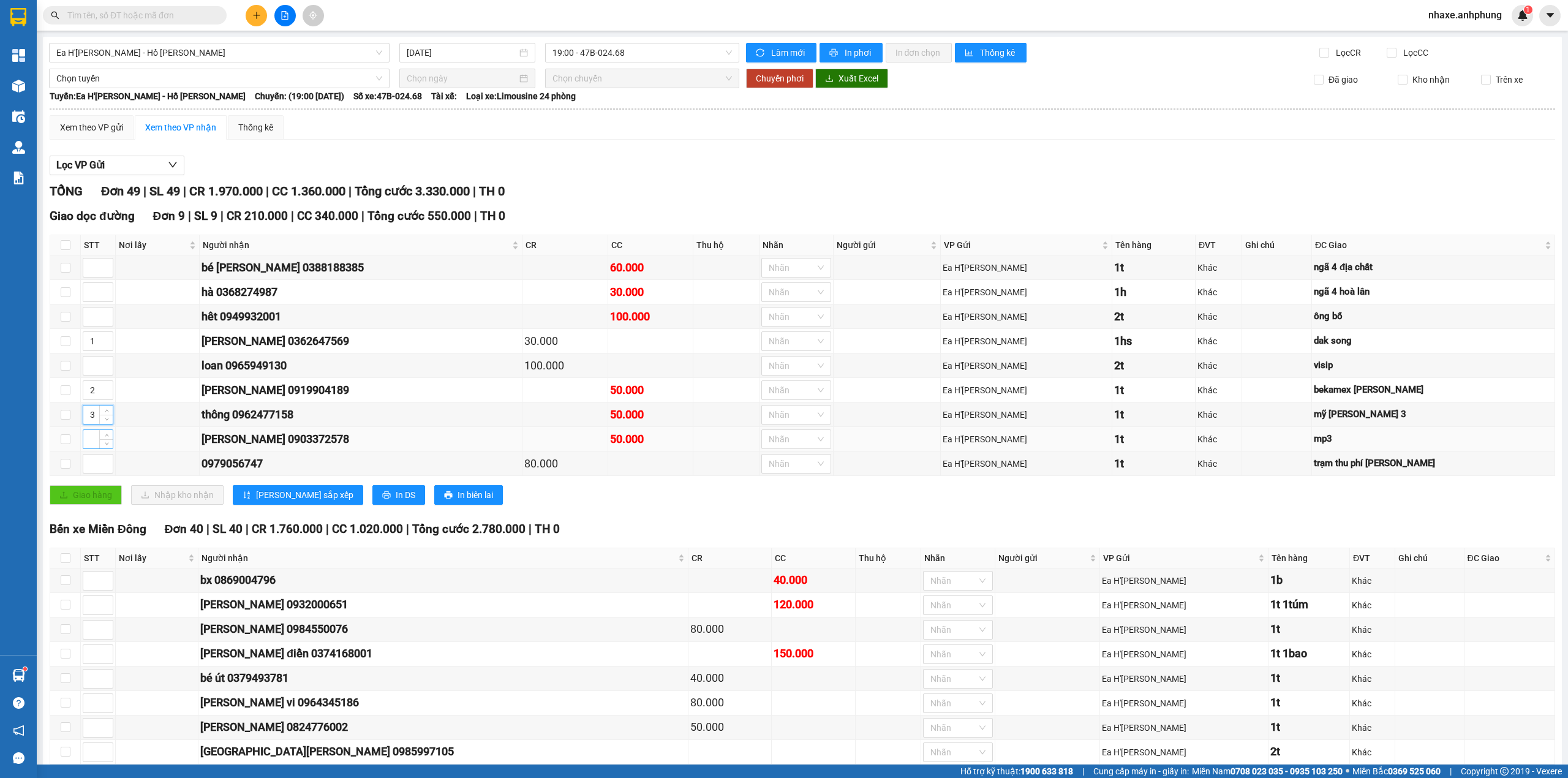
type input "3"
click at [90, 438] on input at bounding box center [98, 439] width 30 height 18
type input "4"
click at [262, 500] on span "[PERSON_NAME] sắp xếp" at bounding box center [304, 494] width 97 height 13
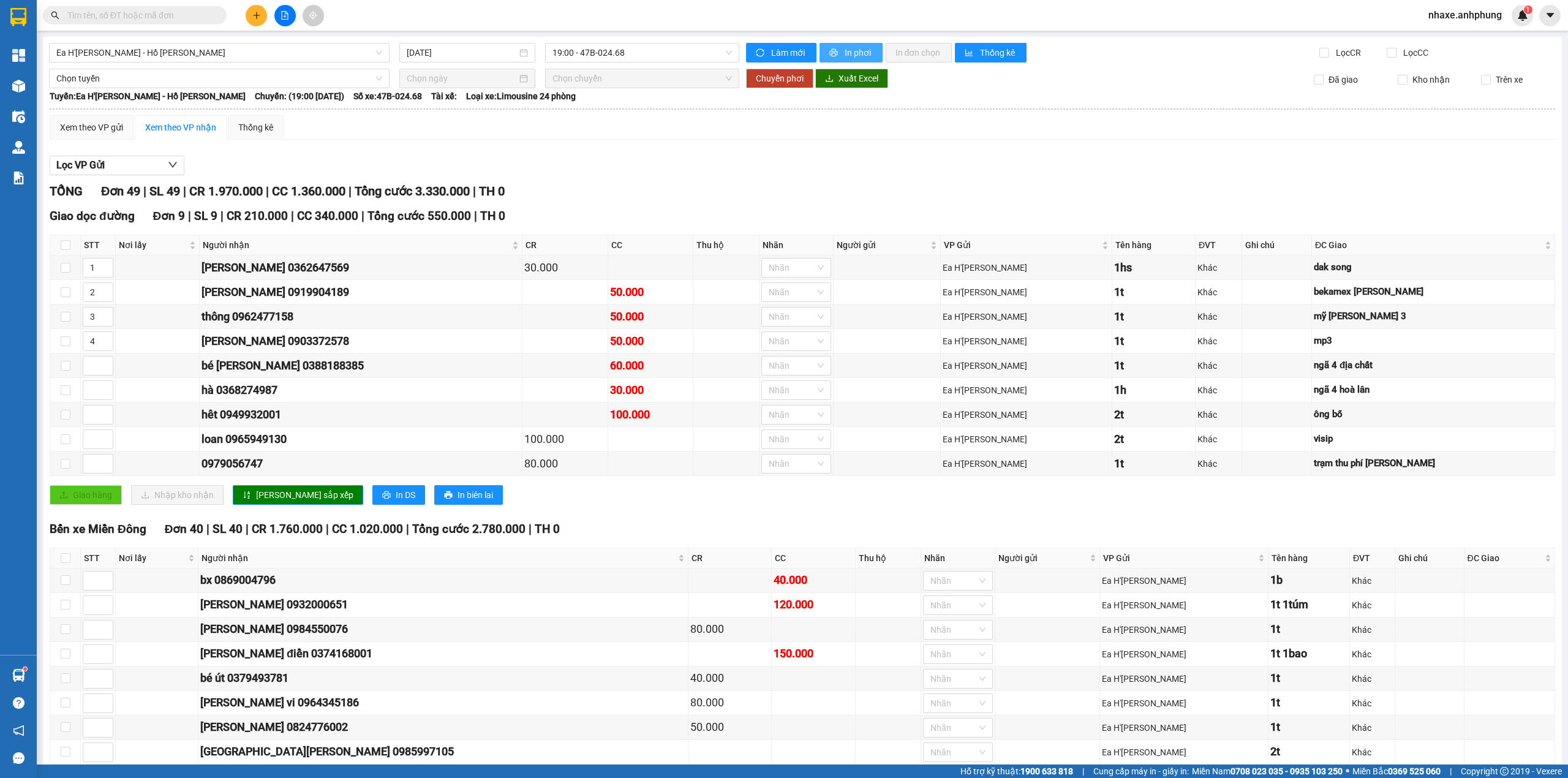
click at [846, 50] on span "In phơi" at bounding box center [859, 53] width 28 height 13
